Goal: Information Seeking & Learning: Learn about a topic

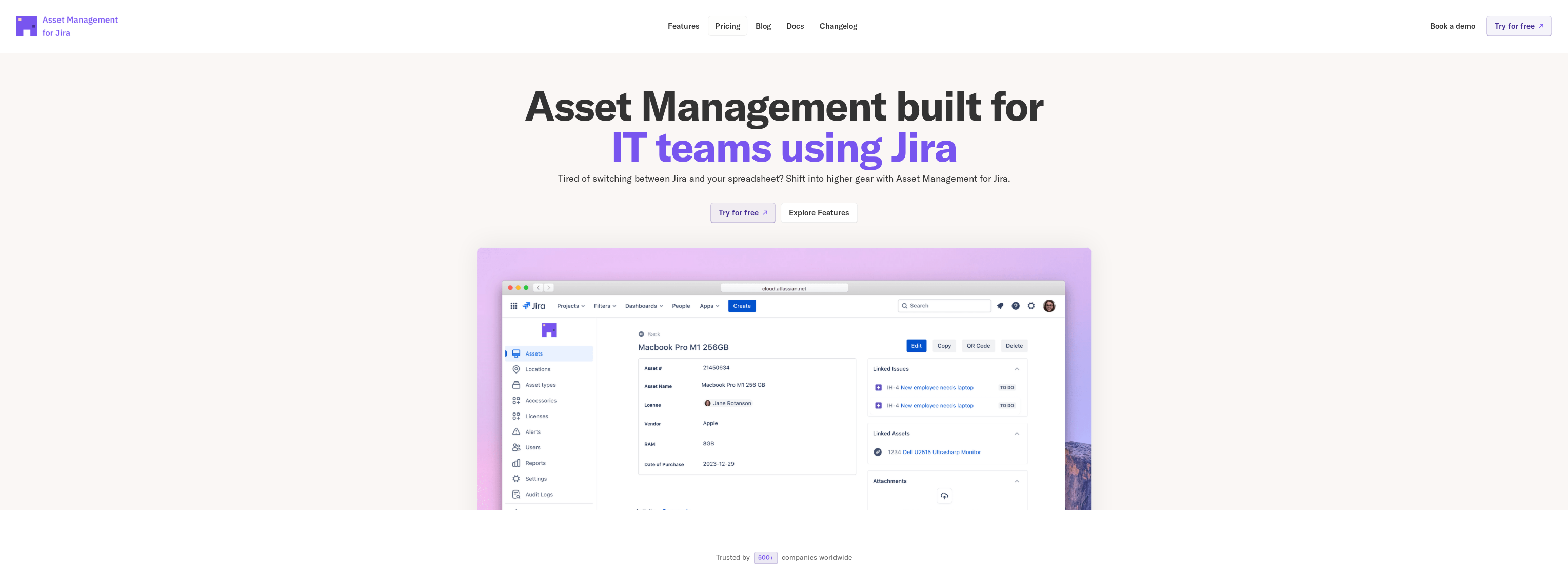
click at [730, 30] on p "Pricing" at bounding box center [727, 26] width 25 height 7
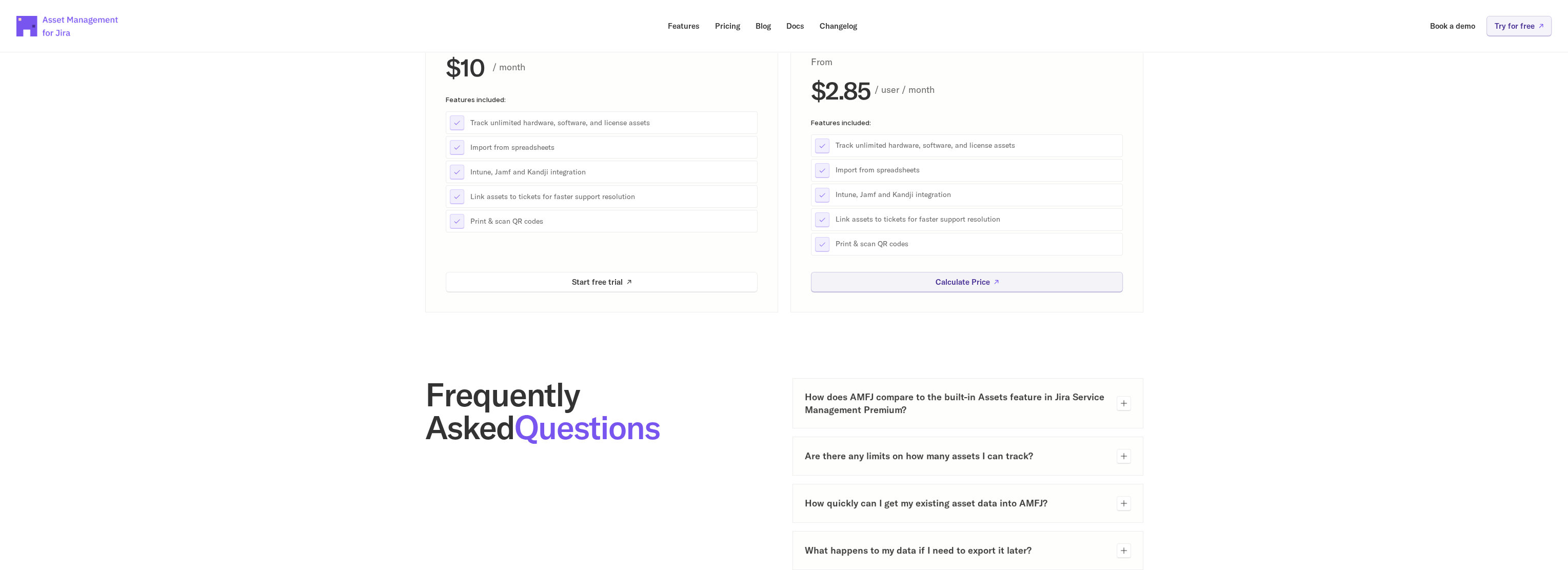
scroll to position [205, 0]
click at [968, 316] on h3 "How does AMFJ compare to the built-in Assets feature in Jira Service Management…" at bounding box center [956, 401] width 304 height 26
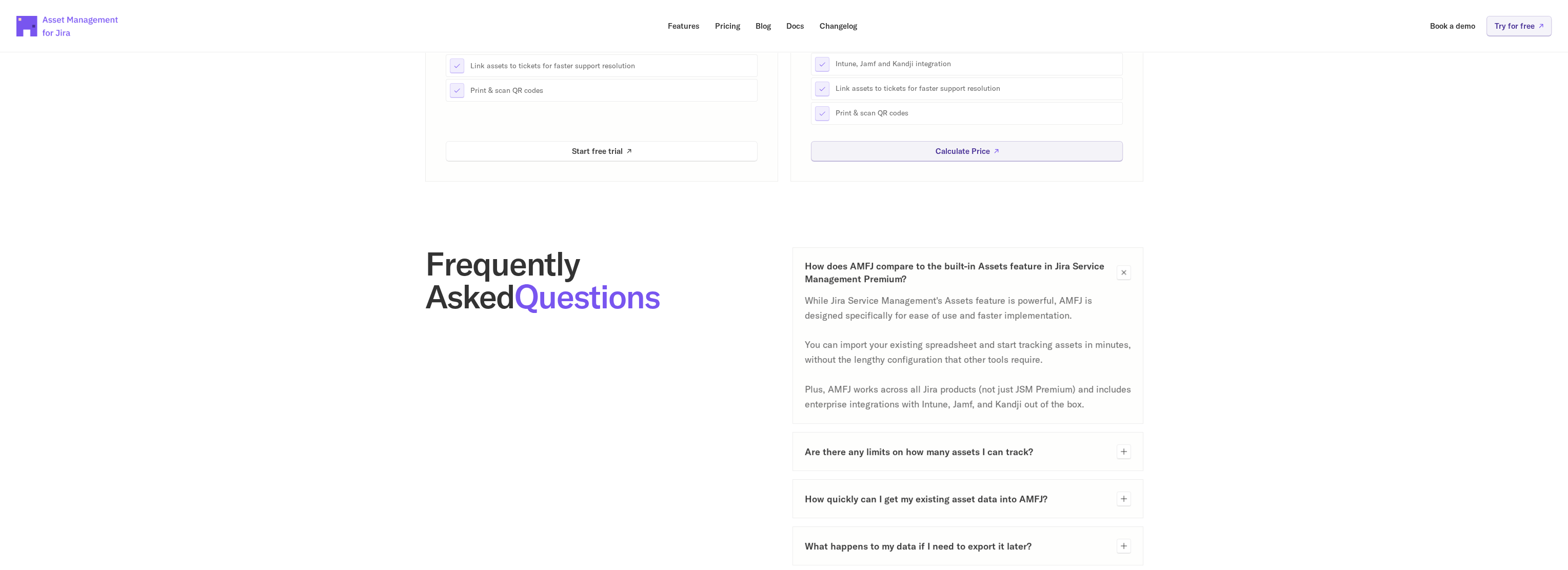
scroll to position [359, 0]
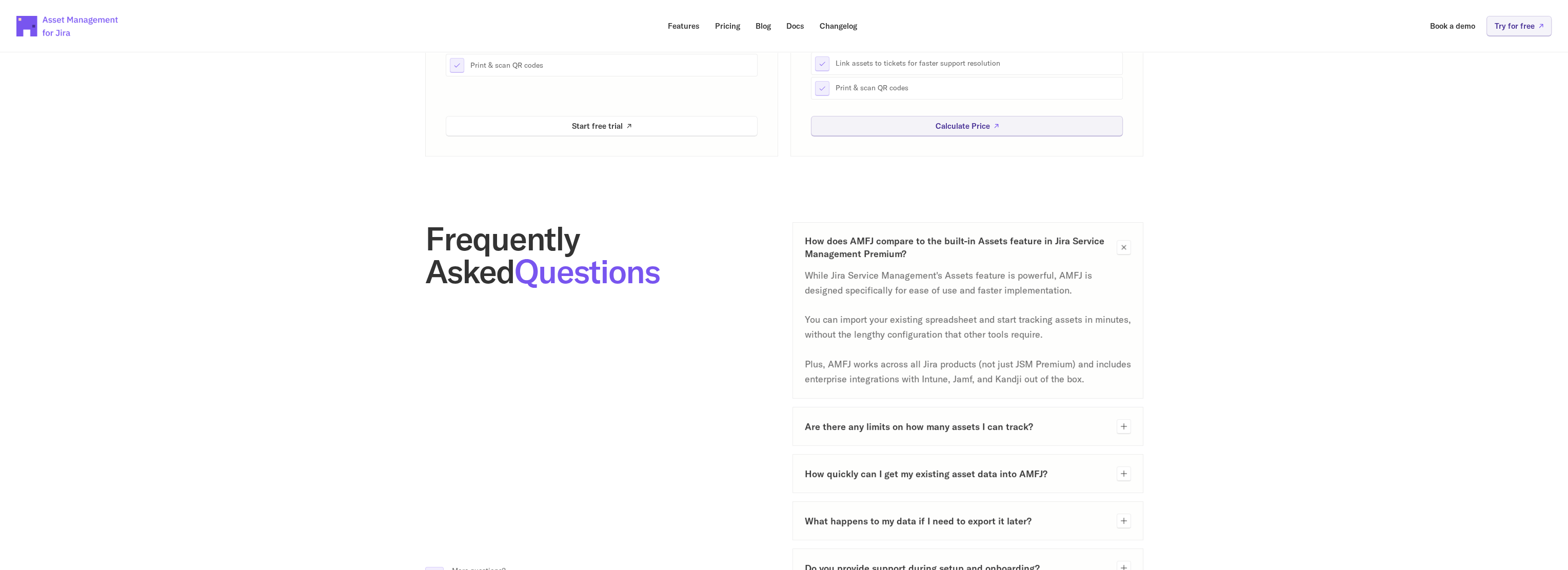
click at [968, 316] on icon at bounding box center [1124, 426] width 6 height 6
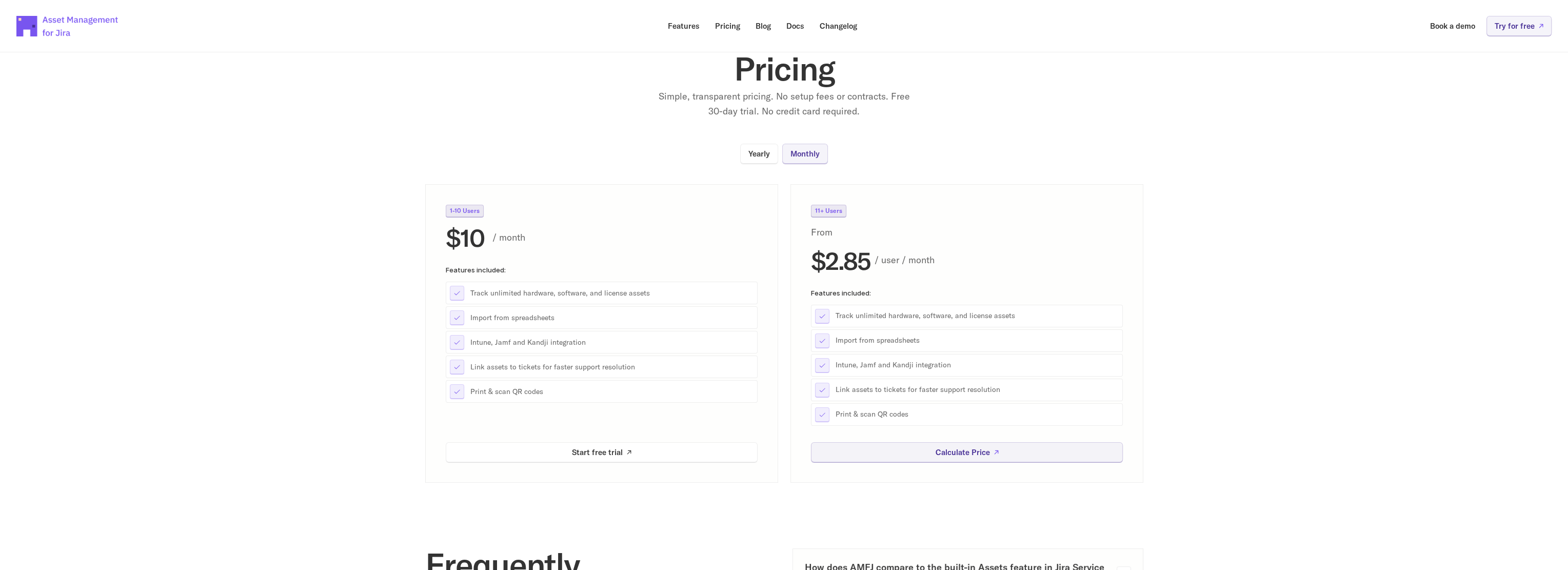
scroll to position [0, 0]
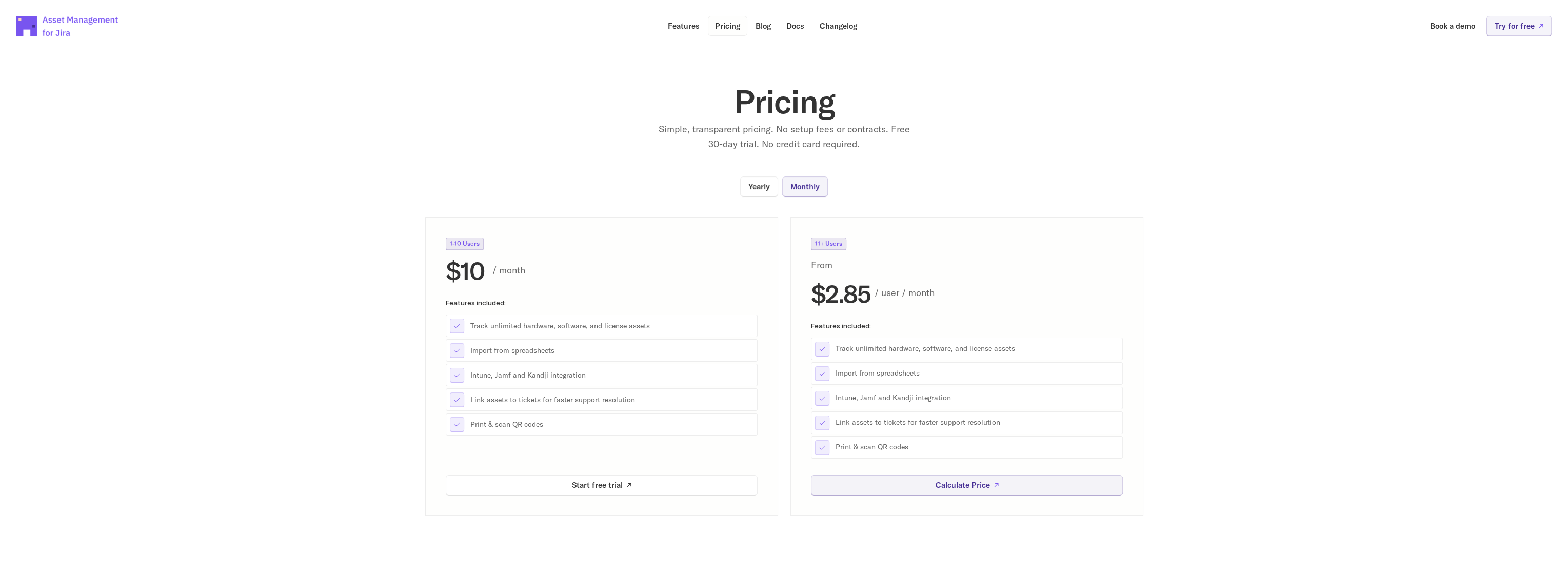
click at [728, 30] on p "Pricing" at bounding box center [727, 26] width 25 height 7
click at [762, 26] on p "Blog" at bounding box center [763, 26] width 16 height 7
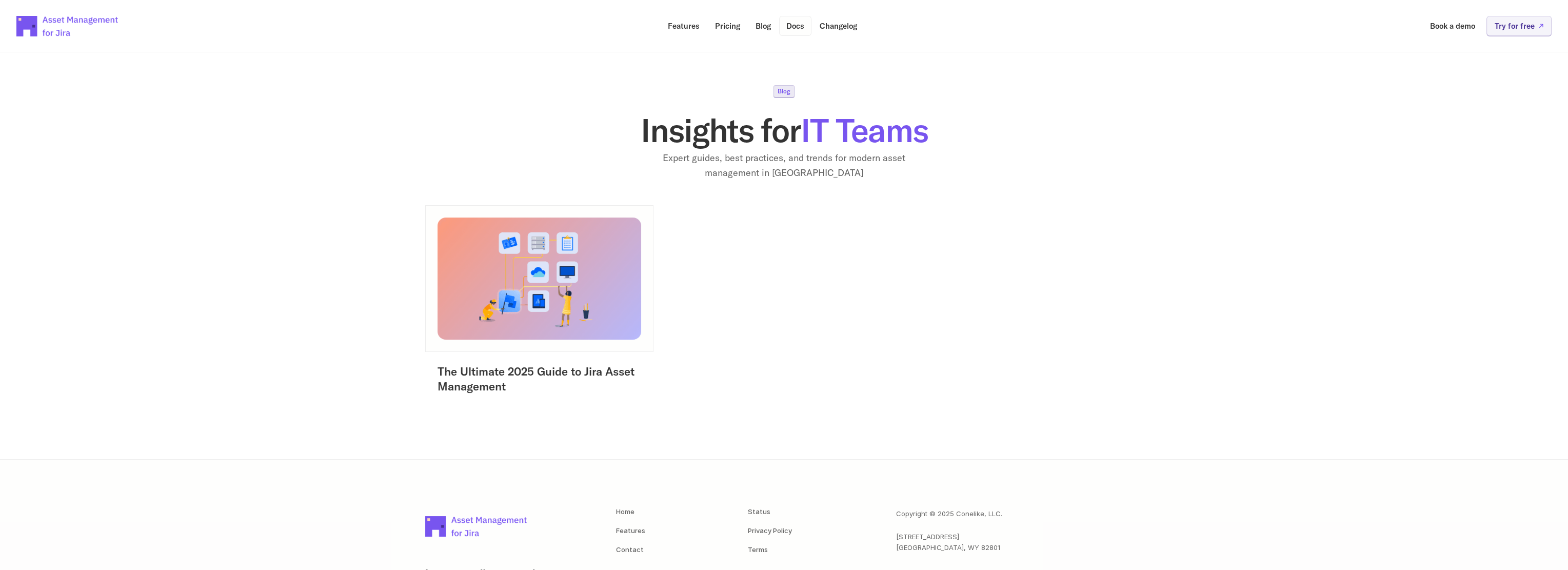
click at [800, 30] on p "Docs" at bounding box center [794, 26] width 18 height 7
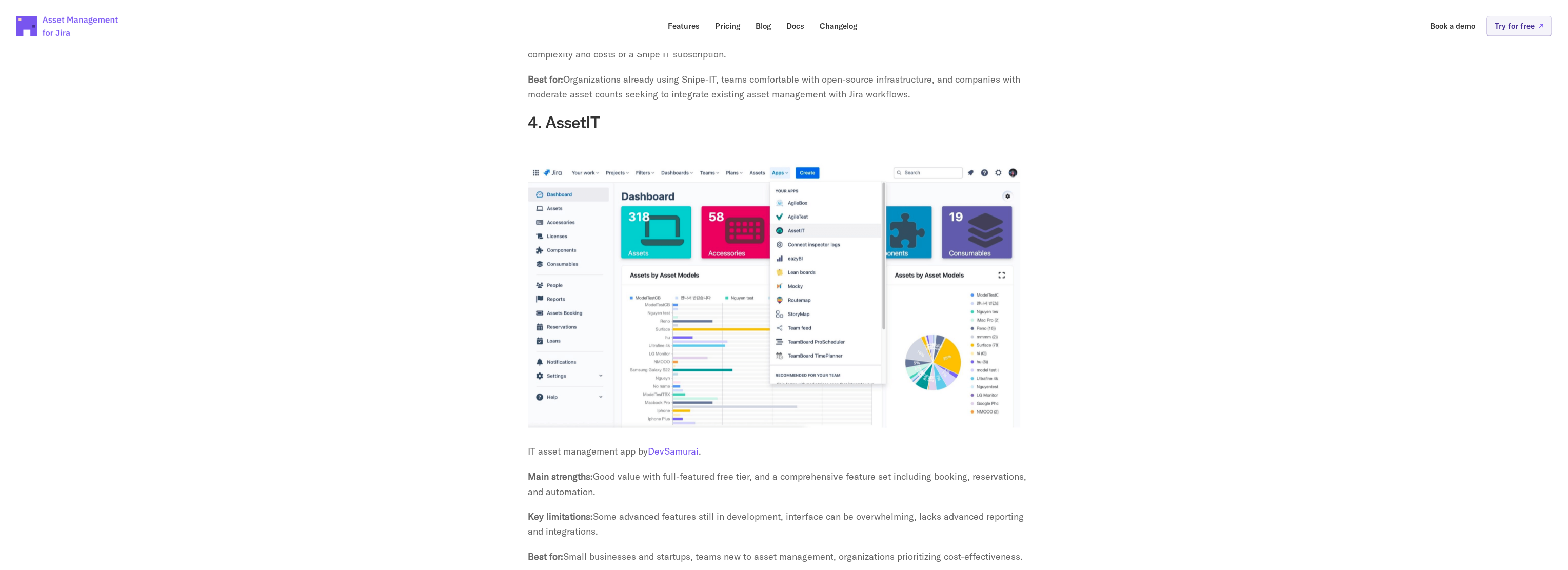
scroll to position [3595, 0]
